Goal: Task Accomplishment & Management: Use online tool/utility

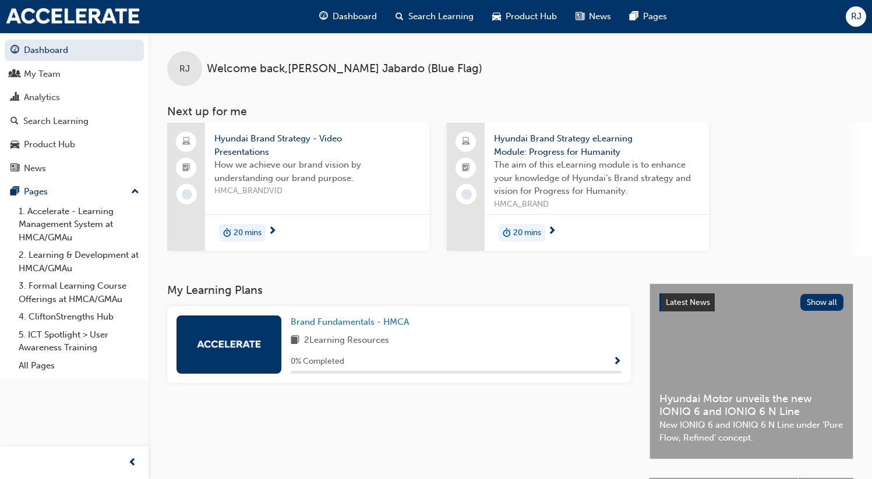
click at [855, 16] on span "RJ" at bounding box center [856, 16] width 10 height 13
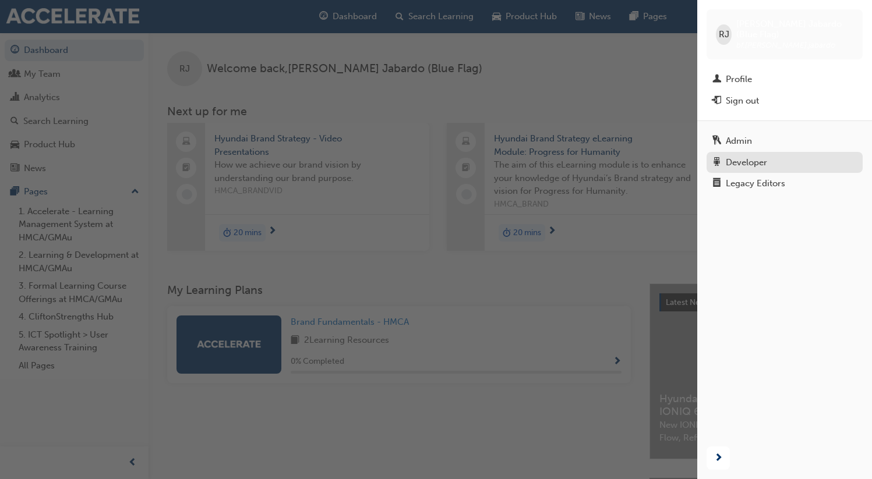
click at [758, 152] on link "Developer" at bounding box center [785, 163] width 156 height 22
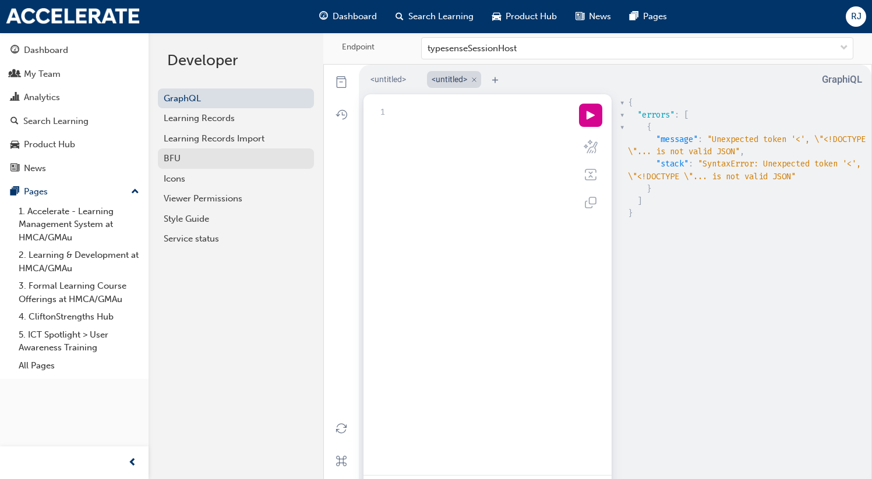
click at [244, 160] on div "BFU" at bounding box center [236, 158] width 144 height 13
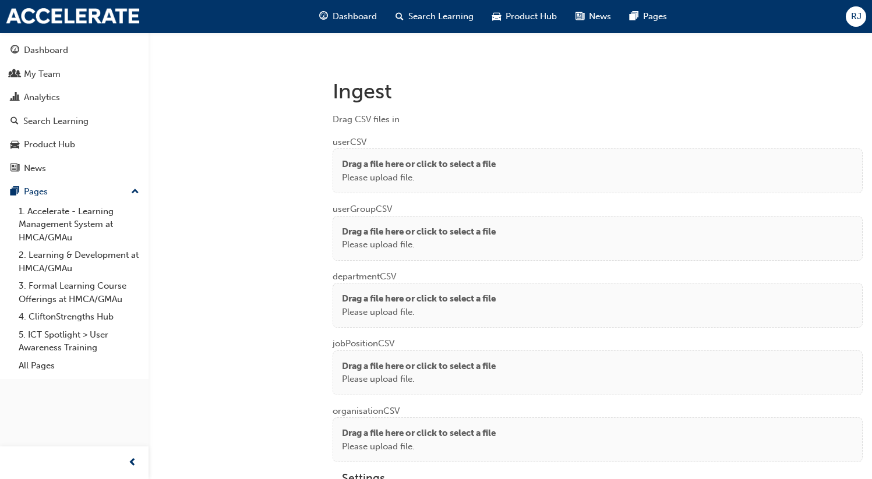
scroll to position [838, 0]
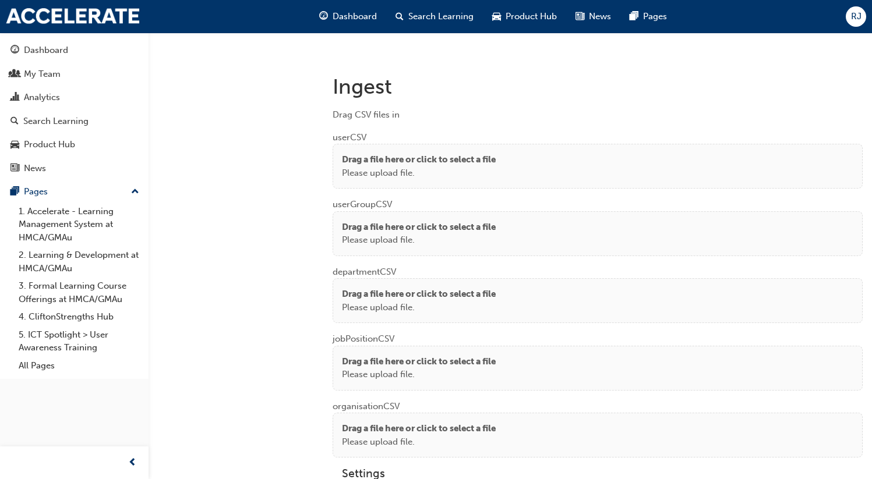
click at [419, 161] on p "Drag a file here or click to select a file" at bounding box center [419, 159] width 154 height 13
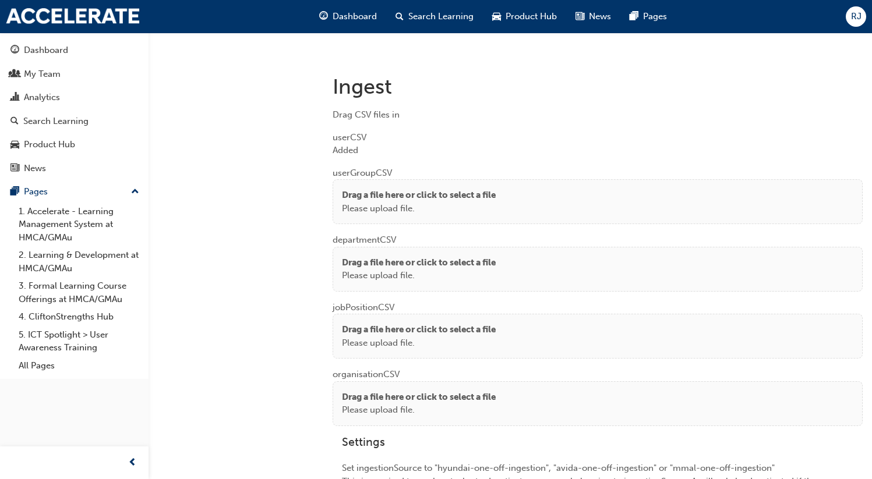
click at [360, 259] on p "Drag a file here or click to select a file" at bounding box center [419, 262] width 154 height 13
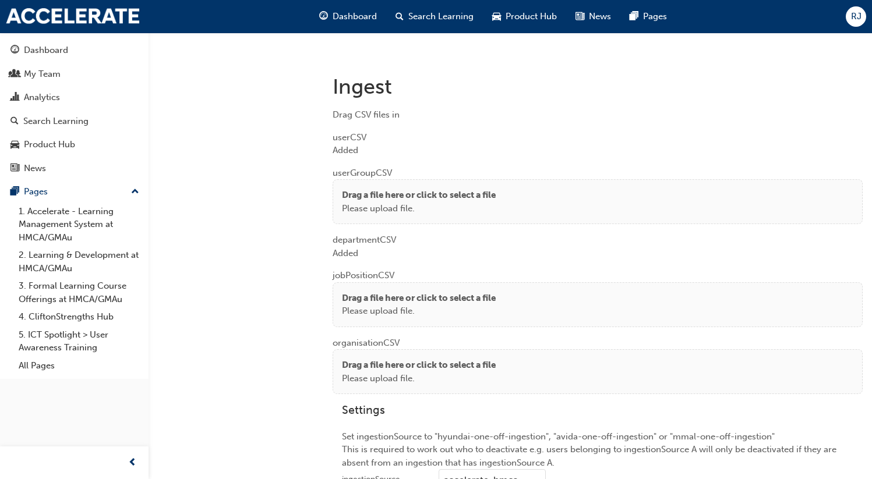
click at [425, 285] on div "Drag a file here or click to select a file Please upload file." at bounding box center [598, 305] width 530 height 45
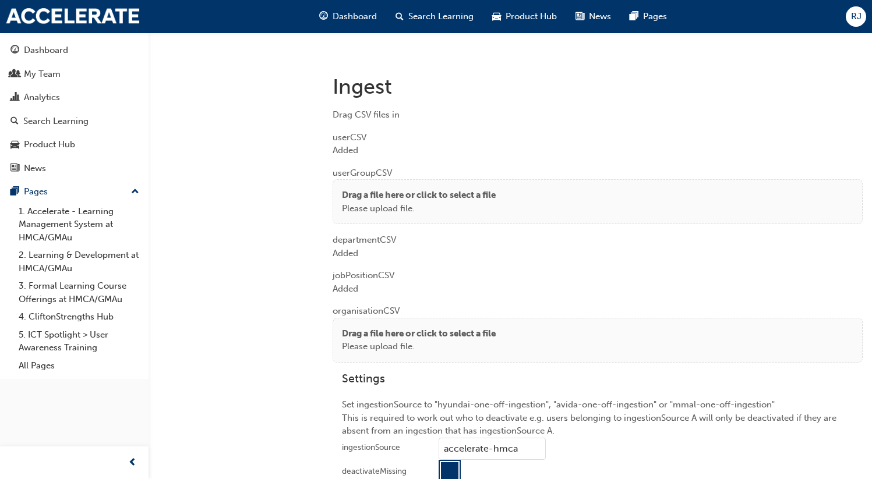
click at [352, 329] on p "Drag a file here or click to select a file" at bounding box center [419, 333] width 154 height 13
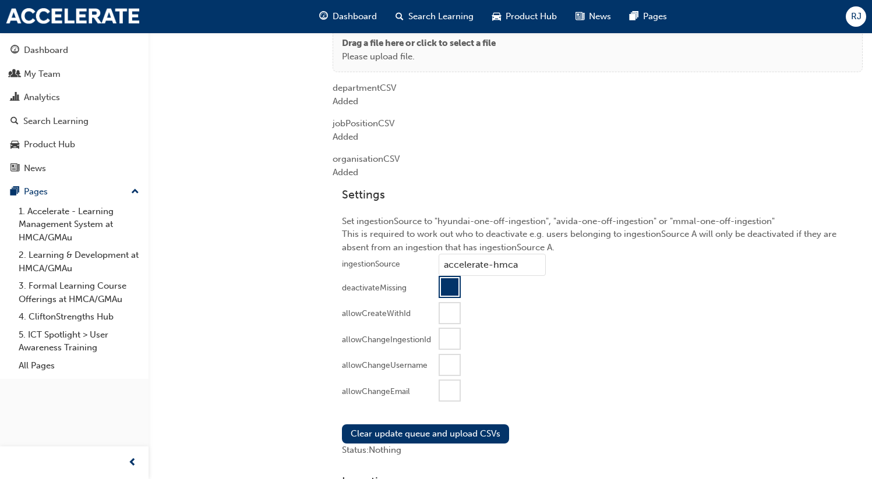
scroll to position [1091, 0]
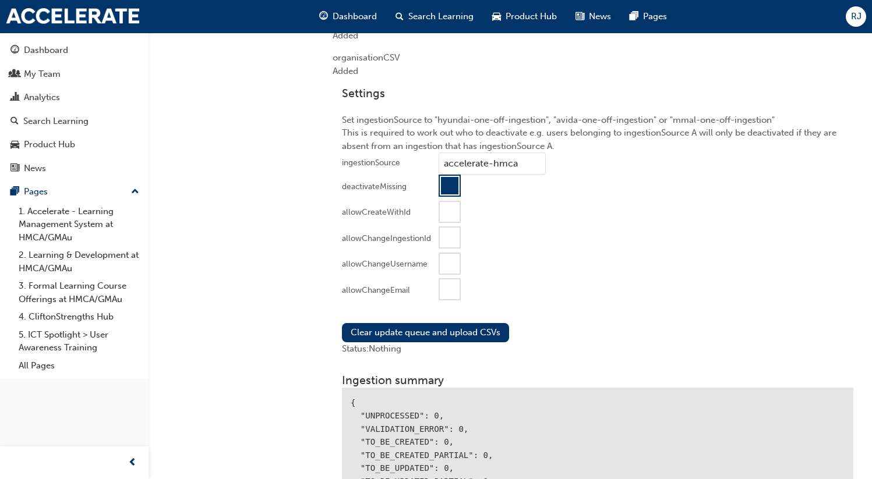
click at [452, 288] on div at bounding box center [450, 290] width 20 height 20
click at [440, 329] on button "Clear update queue and upload CSVs" at bounding box center [425, 332] width 167 height 19
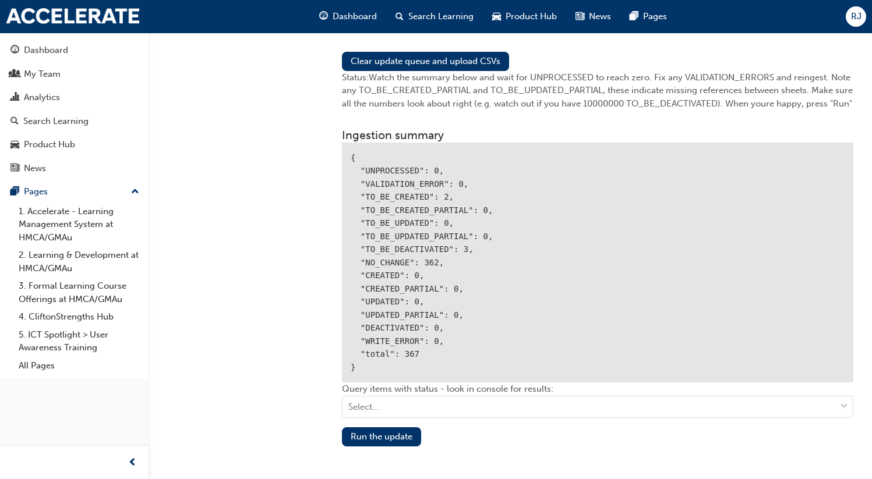
scroll to position [1413, 0]
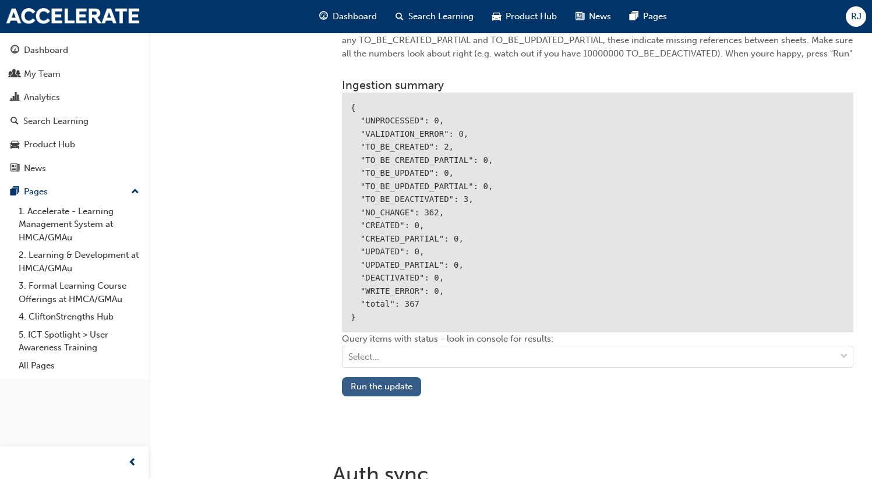
click at [399, 385] on button "Run the update" at bounding box center [381, 387] width 79 height 19
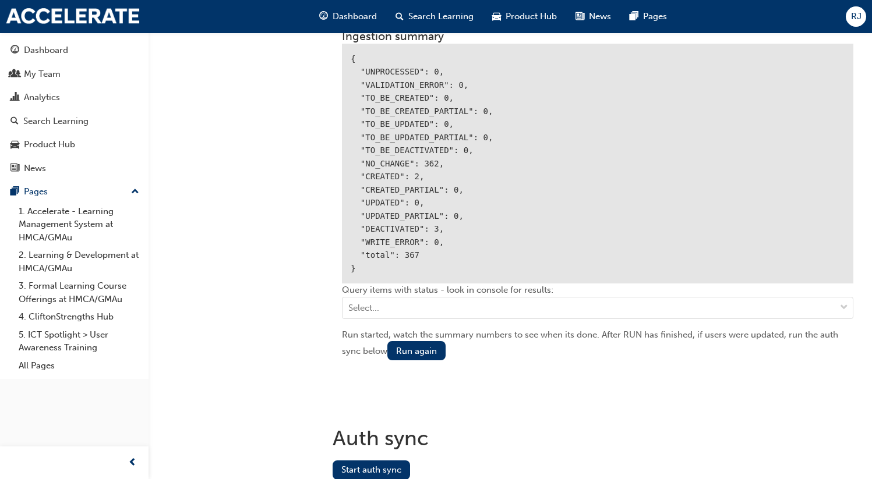
scroll to position [1506, 0]
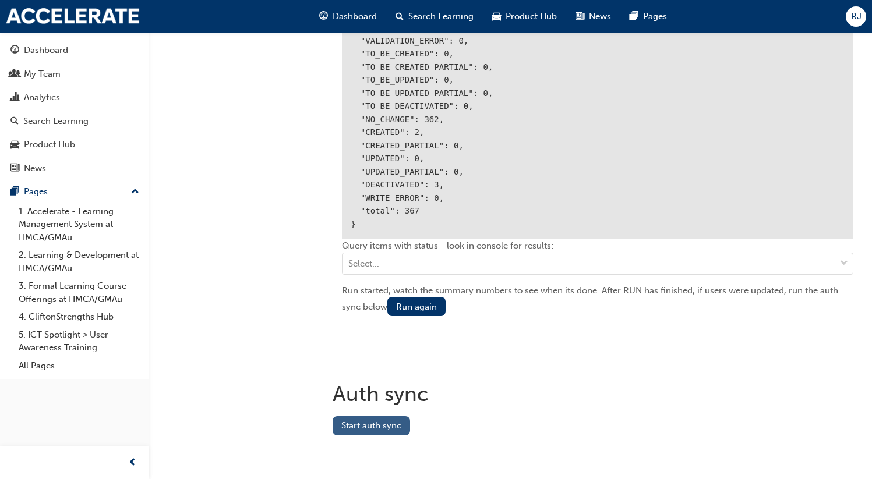
click at [371, 421] on button "Start auth sync" at bounding box center [371, 426] width 77 height 19
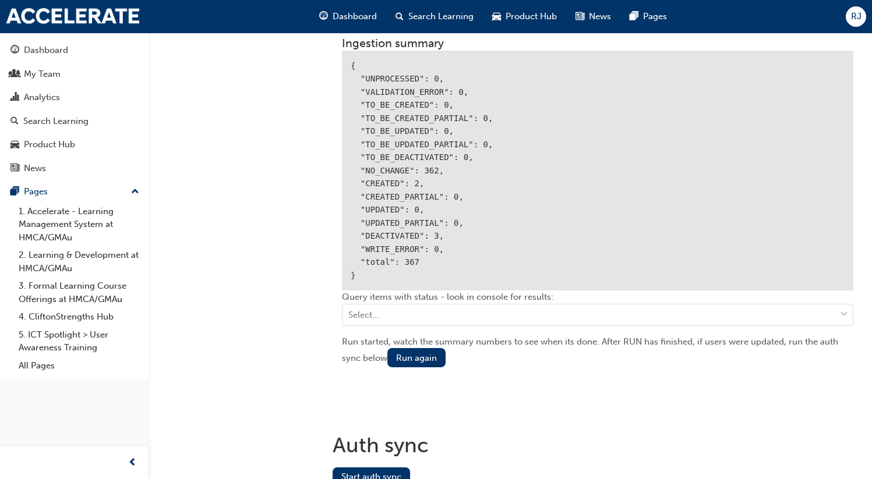
scroll to position [1401, 0]
